Goal: Information Seeking & Learning: Learn about a topic

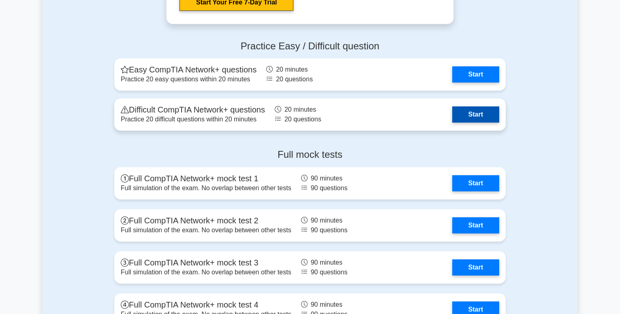
scroll to position [1593, 0]
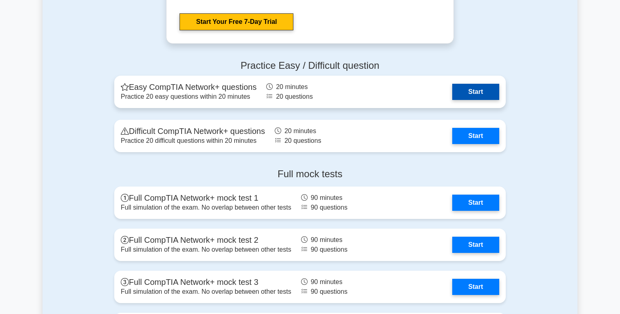
click at [476, 90] on link "Start" at bounding box center [475, 92] width 47 height 16
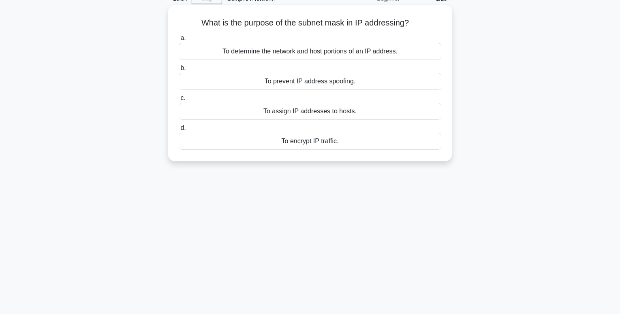
click at [311, 111] on div "To assign IP addresses to hosts." at bounding box center [310, 111] width 262 height 17
click at [179, 101] on input "c. To assign IP addresses to hosts." at bounding box center [179, 98] width 0 height 5
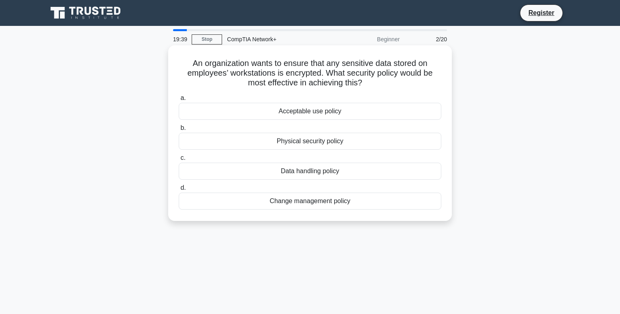
click at [336, 140] on div "Physical security policy" at bounding box center [310, 141] width 262 height 17
click at [179, 131] on input "b. Physical security policy" at bounding box center [179, 128] width 0 height 5
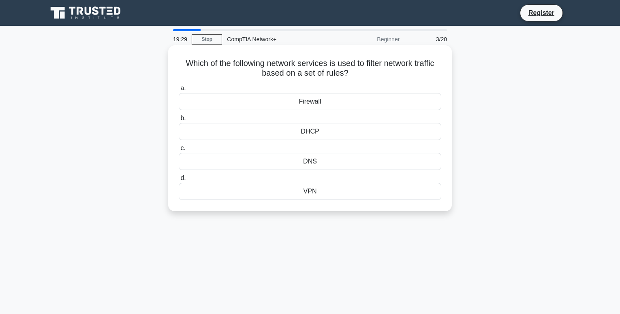
click at [314, 130] on div "DHCP" at bounding box center [310, 131] width 262 height 17
drag, startPoint x: 314, startPoint y: 130, endPoint x: 314, endPoint y: 140, distance: 10.1
click at [314, 140] on div "DHCP" at bounding box center [310, 131] width 262 height 17
click at [179, 121] on input "b. DHCP" at bounding box center [179, 118] width 0 height 5
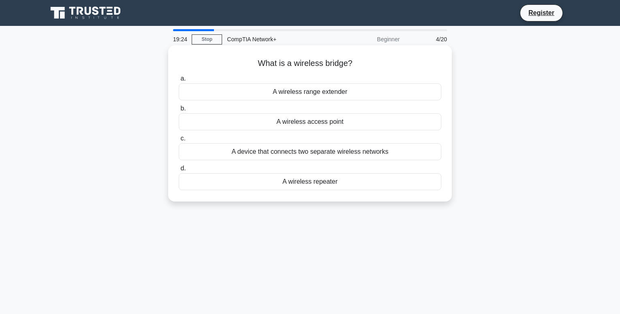
click at [316, 96] on div "A wireless range extender" at bounding box center [310, 91] width 262 height 17
drag, startPoint x: 316, startPoint y: 96, endPoint x: 278, endPoint y: 98, distance: 38.1
click at [278, 98] on div "A wireless range extender" at bounding box center [310, 91] width 262 height 17
click at [179, 81] on input "a. A wireless range extender" at bounding box center [179, 78] width 0 height 5
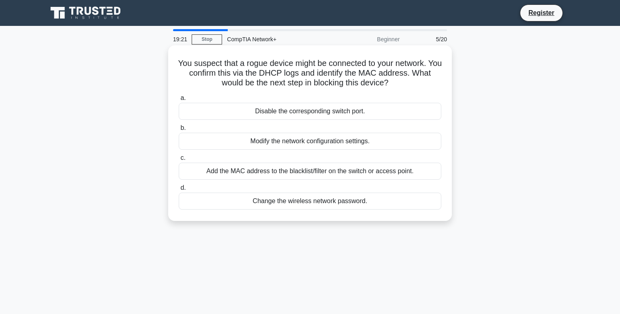
click at [281, 113] on div "Disable the corresponding switch port." at bounding box center [310, 111] width 262 height 17
click at [179, 101] on input "a. Disable the corresponding switch port." at bounding box center [179, 98] width 0 height 5
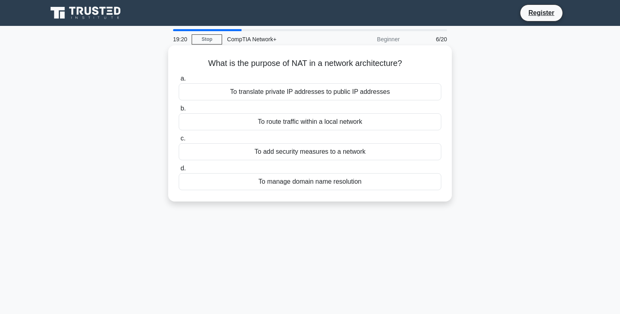
drag, startPoint x: 278, startPoint y: 125, endPoint x: 280, endPoint y: 128, distance: 4.4
click at [280, 128] on div "To route traffic within a local network" at bounding box center [310, 121] width 262 height 17
drag, startPoint x: 280, startPoint y: 128, endPoint x: 208, endPoint y: 128, distance: 72.5
click at [208, 128] on div "To route traffic within a local network" at bounding box center [310, 121] width 262 height 17
click at [179, 111] on input "b. To route traffic within a local network" at bounding box center [179, 108] width 0 height 5
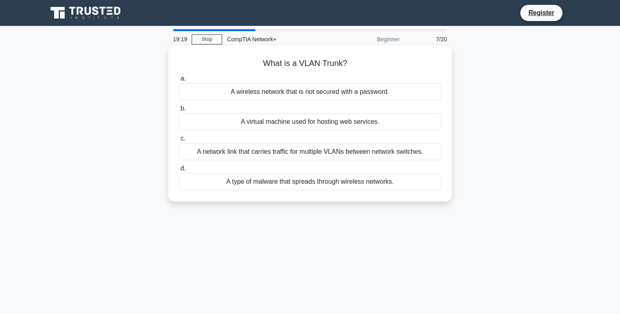
click at [211, 128] on div "A virtual machine used for hosting web services." at bounding box center [310, 121] width 262 height 17
click at [179, 111] on input "b. A virtual machine used for hosting web services." at bounding box center [179, 108] width 0 height 5
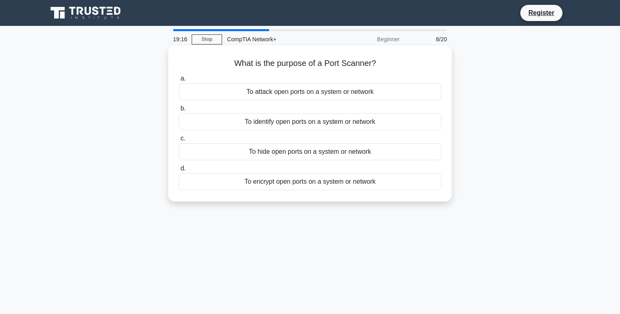
click at [217, 98] on div "To attack open ports on a system or network" at bounding box center [310, 91] width 262 height 17
click at [179, 81] on input "a. To attack open ports on a system or network" at bounding box center [179, 78] width 0 height 5
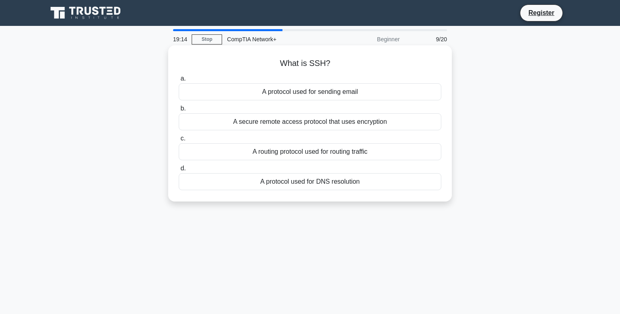
click at [241, 95] on div "A protocol used for sending email" at bounding box center [310, 91] width 262 height 17
click at [179, 81] on input "a. A protocol used for sending email" at bounding box center [179, 78] width 0 height 5
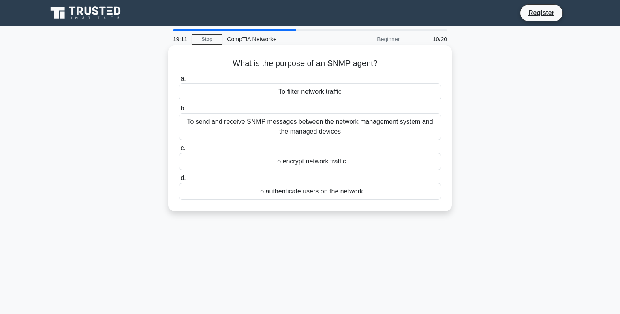
click at [213, 96] on div "To filter network traffic" at bounding box center [310, 91] width 262 height 17
click at [179, 81] on input "a. To filter network traffic" at bounding box center [179, 78] width 0 height 5
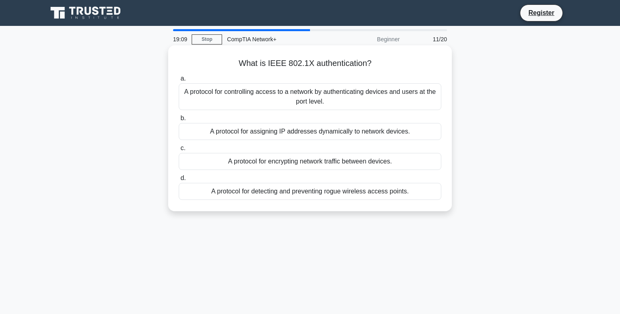
drag, startPoint x: 202, startPoint y: 195, endPoint x: 204, endPoint y: 191, distance: 4.4
click at [204, 191] on div "A protocol for detecting and preventing rogue wireless access points." at bounding box center [310, 191] width 262 height 17
click at [179, 181] on input "d. A protocol for detecting and preventing rogue wireless access points." at bounding box center [179, 178] width 0 height 5
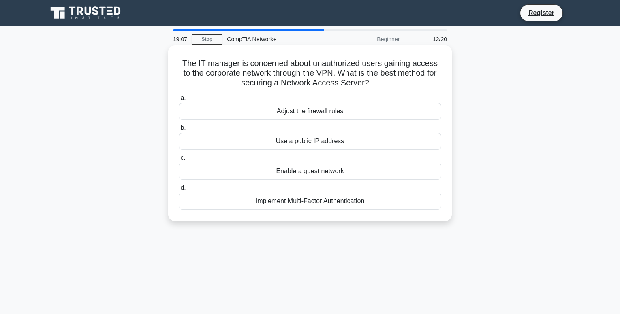
click at [237, 117] on div "Adjust the firewall rules" at bounding box center [310, 111] width 262 height 17
click at [179, 101] on input "a. Adjust the firewall rules" at bounding box center [179, 98] width 0 height 5
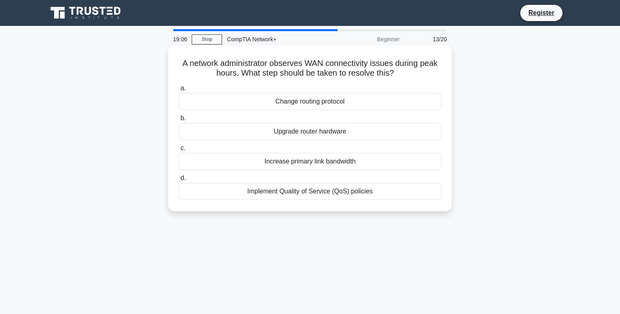
click at [227, 163] on div "Increase primary link bandwidth" at bounding box center [310, 161] width 262 height 17
click at [179, 151] on input "c. Increase primary link bandwidth" at bounding box center [179, 148] width 0 height 5
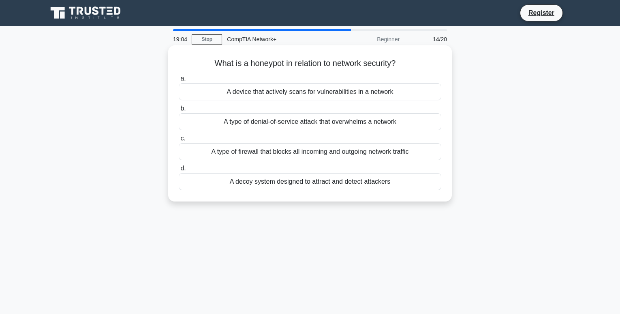
click at [236, 111] on label "b. A type of denial-of-service attack that overwhelms a network" at bounding box center [310, 117] width 262 height 27
click at [179, 111] on input "b. A type of denial-of-service attack that overwhelms a network" at bounding box center [179, 108] width 0 height 5
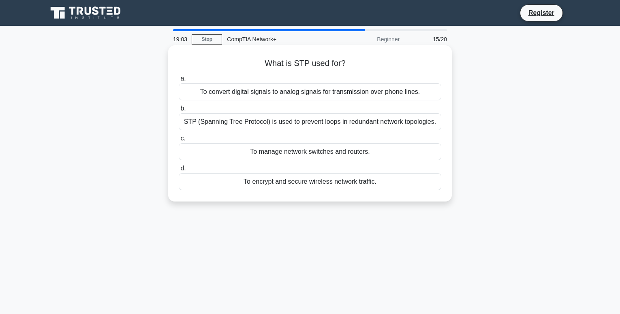
click at [207, 94] on div "To convert digital signals to analog signals for transmission over phone lines." at bounding box center [310, 91] width 262 height 17
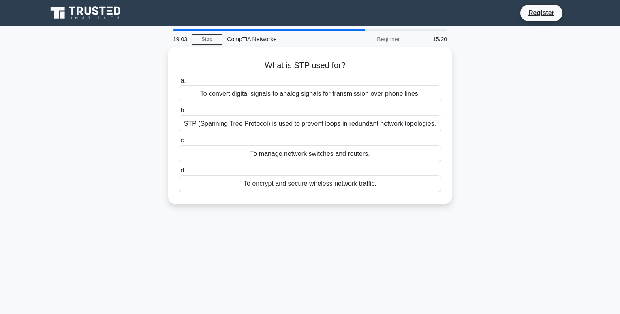
drag, startPoint x: 207, startPoint y: 94, endPoint x: 156, endPoint y: 93, distance: 50.2
click at [155, 94] on div "What is STP used for? .spinner_0XTQ{transform-origin:center;animation:spinner_y…" at bounding box center [310, 130] width 535 height 166
click at [161, 97] on div "What is STP used for? .spinner_0XTQ{transform-origin:center;animation:spinner_y…" at bounding box center [310, 130] width 535 height 166
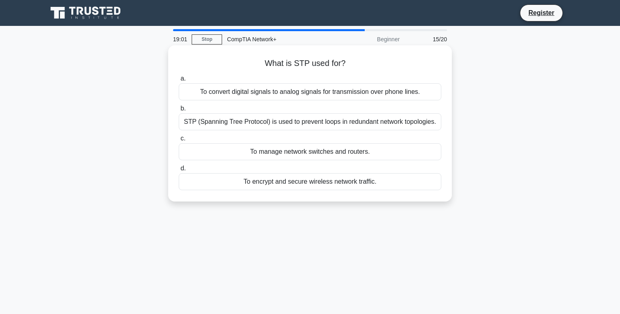
click at [172, 100] on div "What is STP used for? .spinner_0XTQ{transform-origin:center;animation:spinner_y…" at bounding box center [309, 123] width 283 height 156
click at [188, 91] on div "To convert digital signals to analog signals for transmission over phone lines." at bounding box center [310, 91] width 262 height 17
click at [179, 81] on input "a. To convert digital signals to analog signals for transmission over phone lin…" at bounding box center [179, 78] width 0 height 5
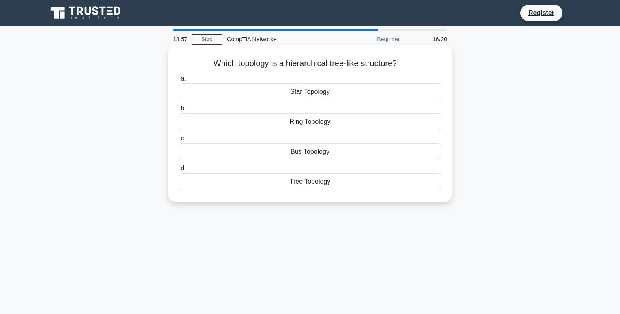
click at [213, 94] on div "Star Topology" at bounding box center [310, 91] width 262 height 17
click at [179, 81] on input "a. Star Topology" at bounding box center [179, 78] width 0 height 5
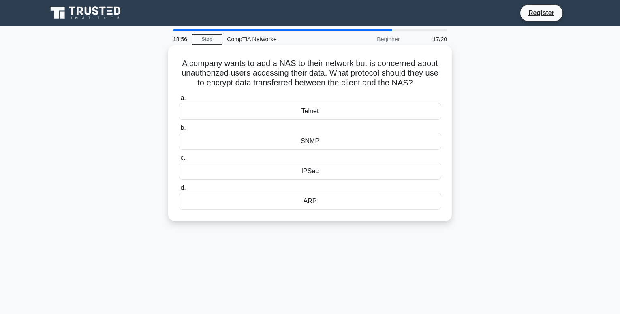
click at [203, 149] on div "SNMP" at bounding box center [310, 141] width 262 height 17
click at [179, 131] on input "b. SNMP" at bounding box center [179, 128] width 0 height 5
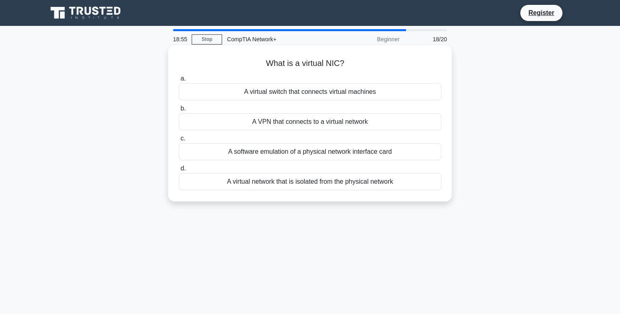
click at [208, 151] on div "A software emulation of a physical network interface card" at bounding box center [310, 151] width 262 height 17
click at [179, 141] on input "c. A software emulation of a physical network interface card" at bounding box center [179, 138] width 0 height 5
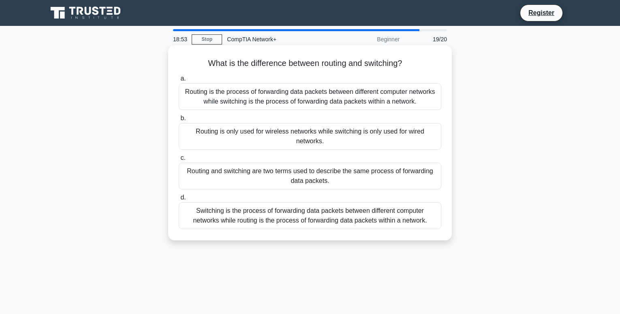
click at [207, 143] on div "Routing is only used for wireless networks while switching is only used for wir…" at bounding box center [310, 136] width 262 height 27
click at [179, 121] on input "b. Routing is only used for wireless networks while switching is only used for …" at bounding box center [179, 118] width 0 height 5
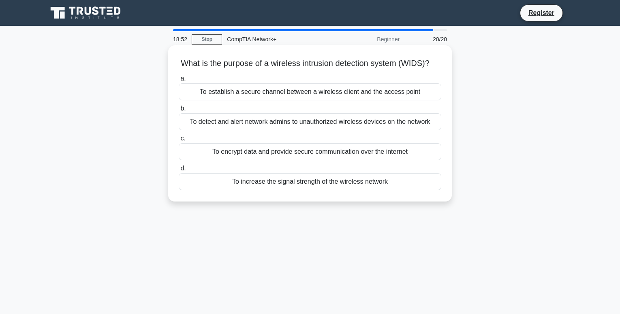
click at [202, 157] on label "c. To encrypt data and provide secure communication over the internet" at bounding box center [310, 147] width 262 height 27
click at [202, 158] on div "To encrypt data and provide secure communication over the internet" at bounding box center [310, 151] width 262 height 17
click at [179, 141] on input "c. To encrypt data and provide secure communication over the internet" at bounding box center [179, 138] width 0 height 5
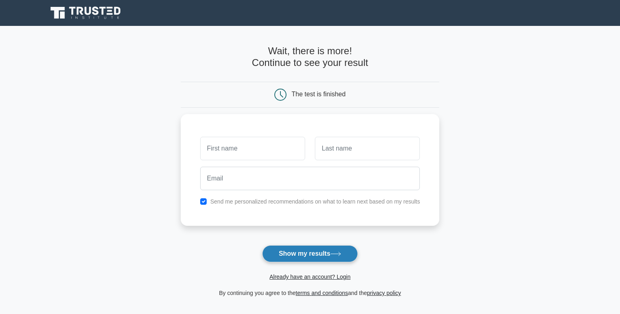
click at [307, 253] on button "Show my results" at bounding box center [310, 253] width 96 height 17
click at [246, 159] on div at bounding box center [252, 147] width 115 height 30
click at [508, 45] on main "Wait, there is more! Continue to see your result The test is finished and the" at bounding box center [310, 172] width 620 height 292
